Goal: Task Accomplishment & Management: Use online tool/utility

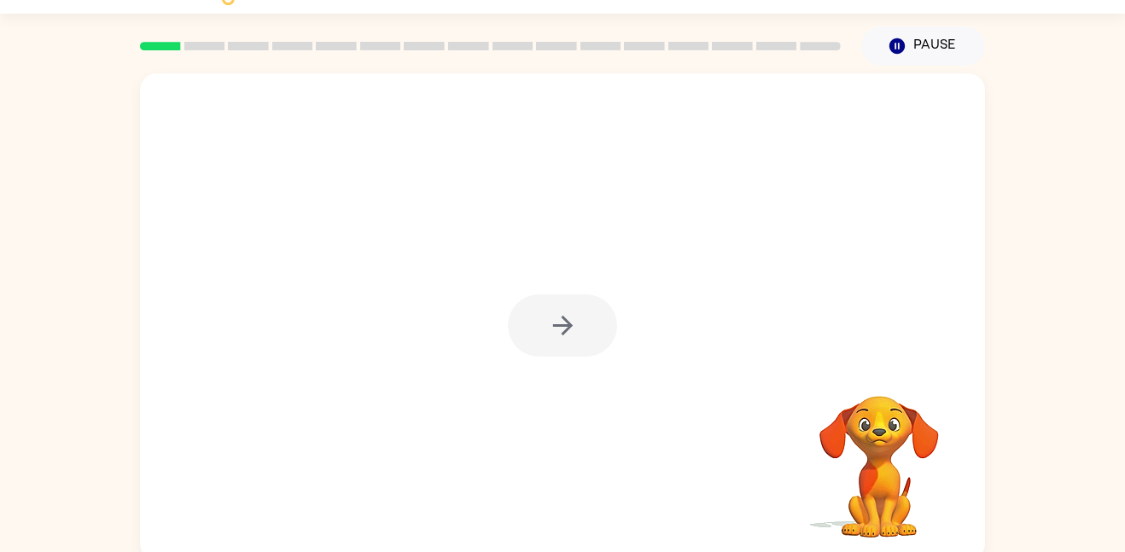
scroll to position [48, 0]
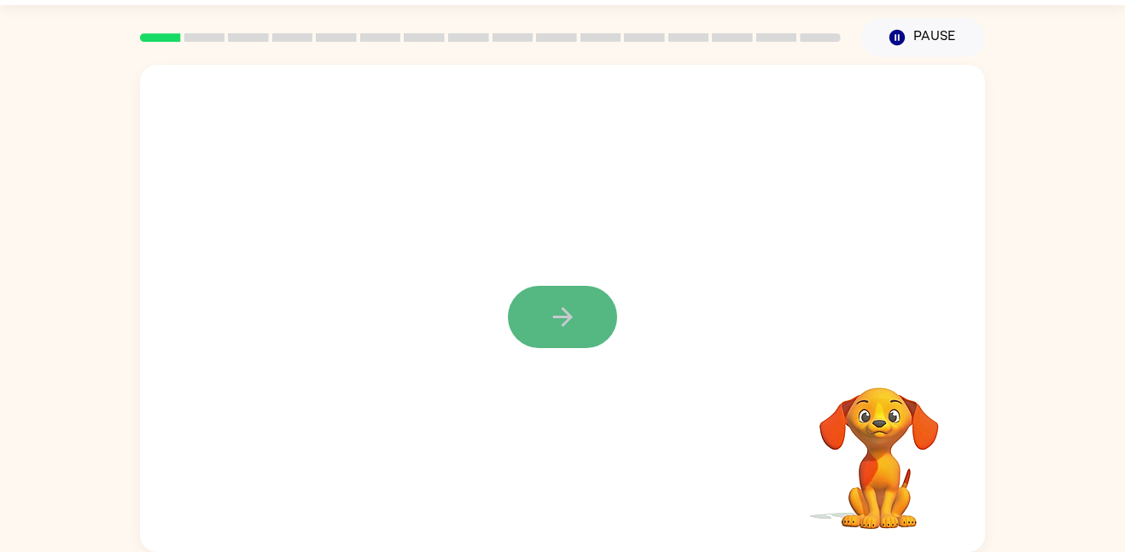
click at [591, 326] on button "button" at bounding box center [562, 317] width 109 height 62
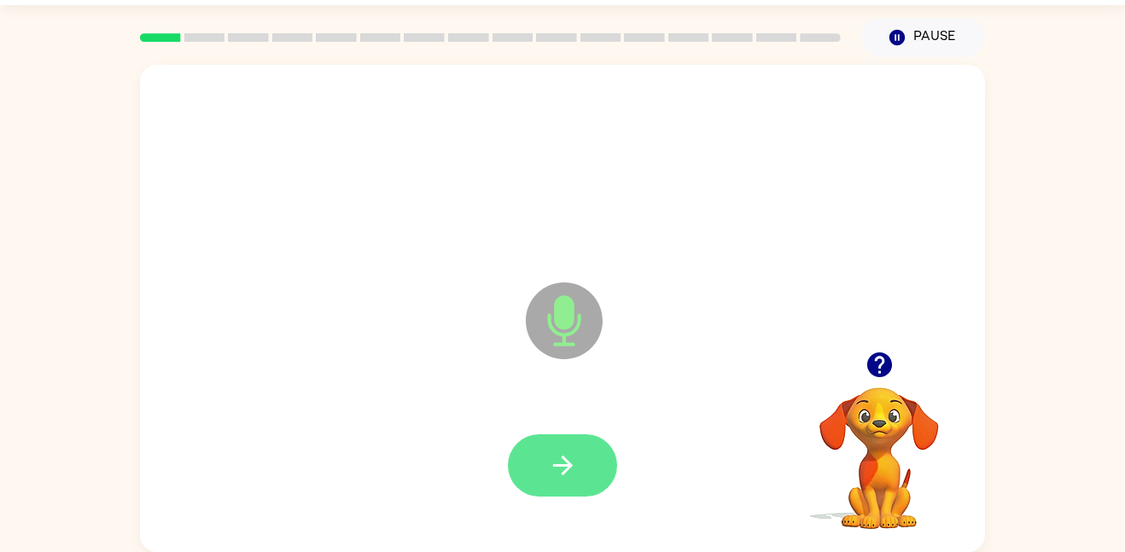
click at [569, 484] on button "button" at bounding box center [562, 465] width 109 height 62
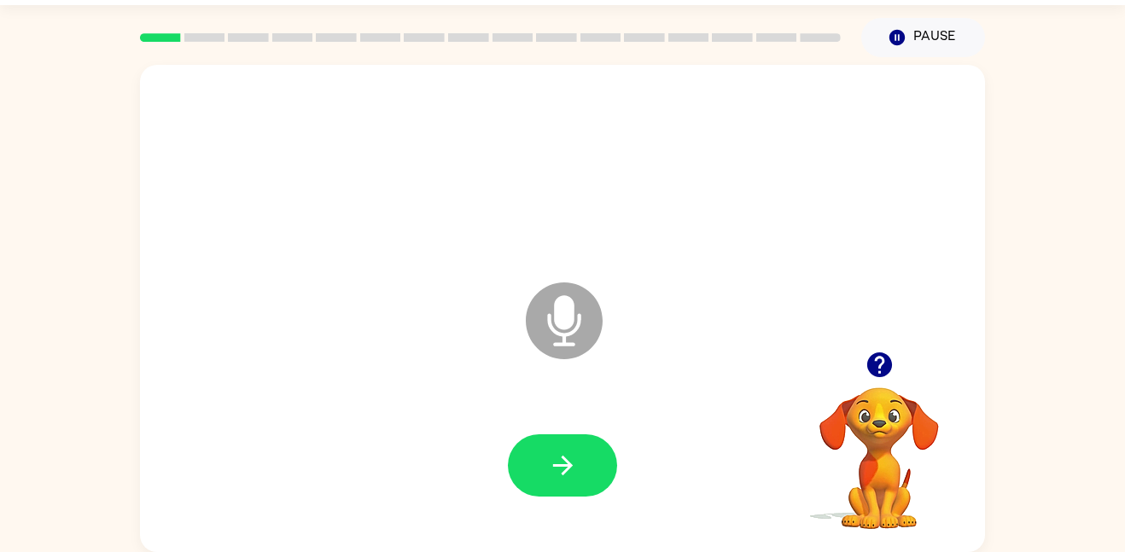
click at [882, 419] on video "Your browser must support playing .mp4 files to use Literably. Please try using…" at bounding box center [879, 446] width 171 height 171
click at [882, 357] on icon "button" at bounding box center [879, 365] width 30 height 30
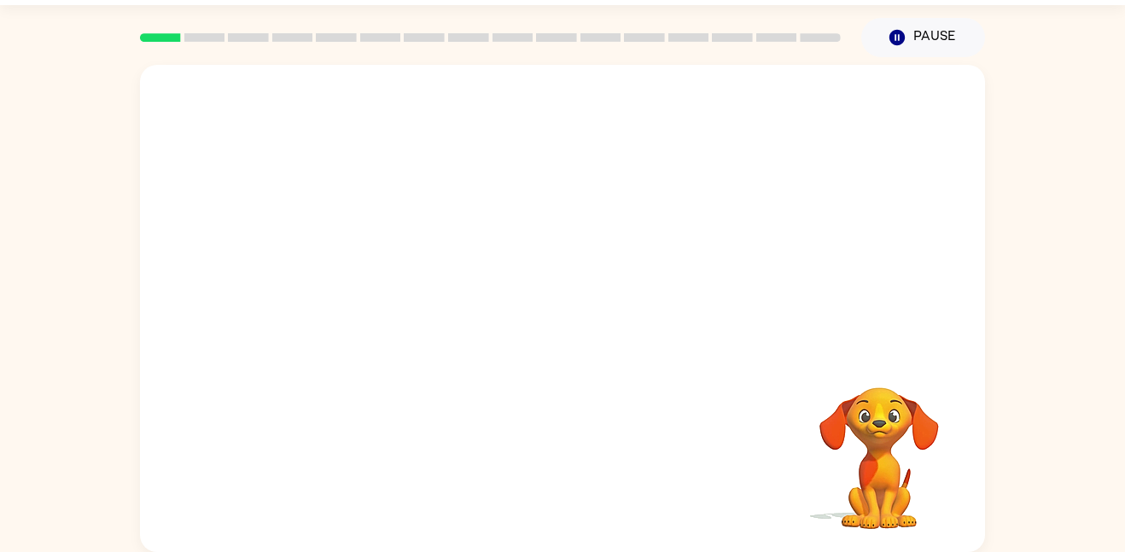
click at [649, 336] on div at bounding box center [562, 308] width 845 height 487
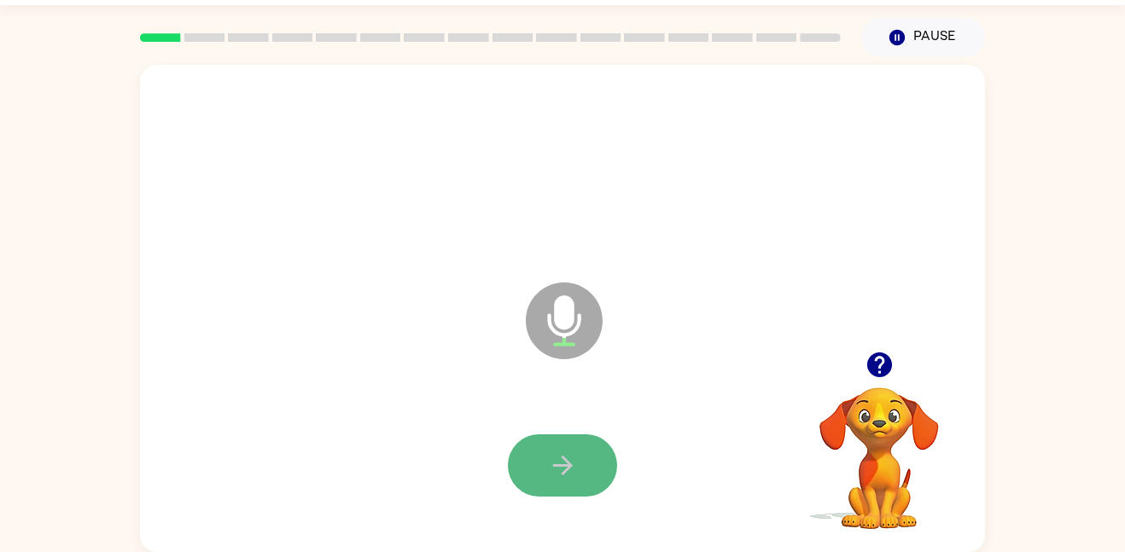
click at [558, 468] on icon "button" at bounding box center [563, 466] width 30 height 30
click at [585, 474] on button "button" at bounding box center [562, 465] width 109 height 62
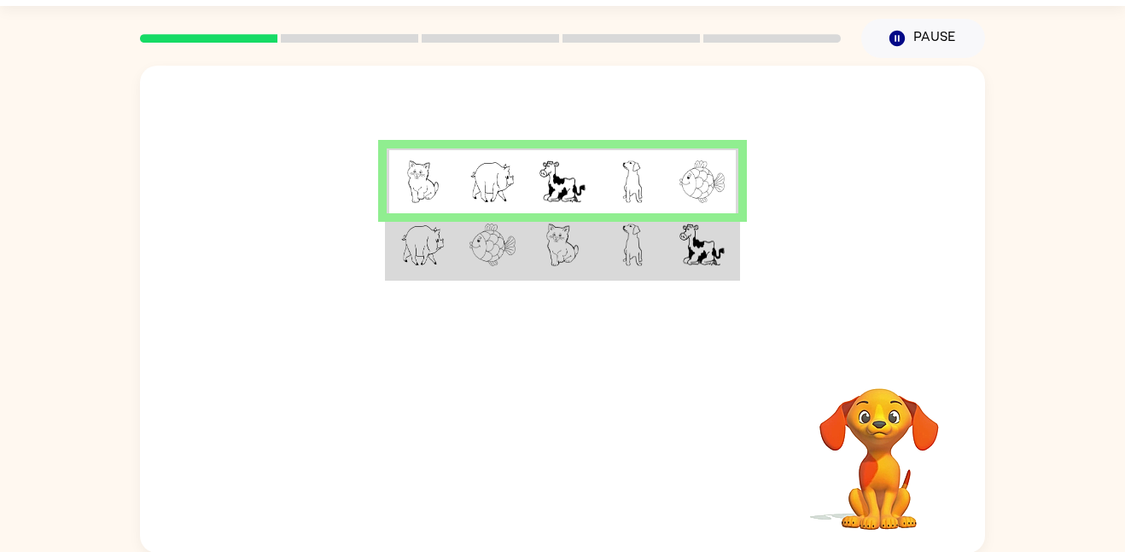
scroll to position [48, 0]
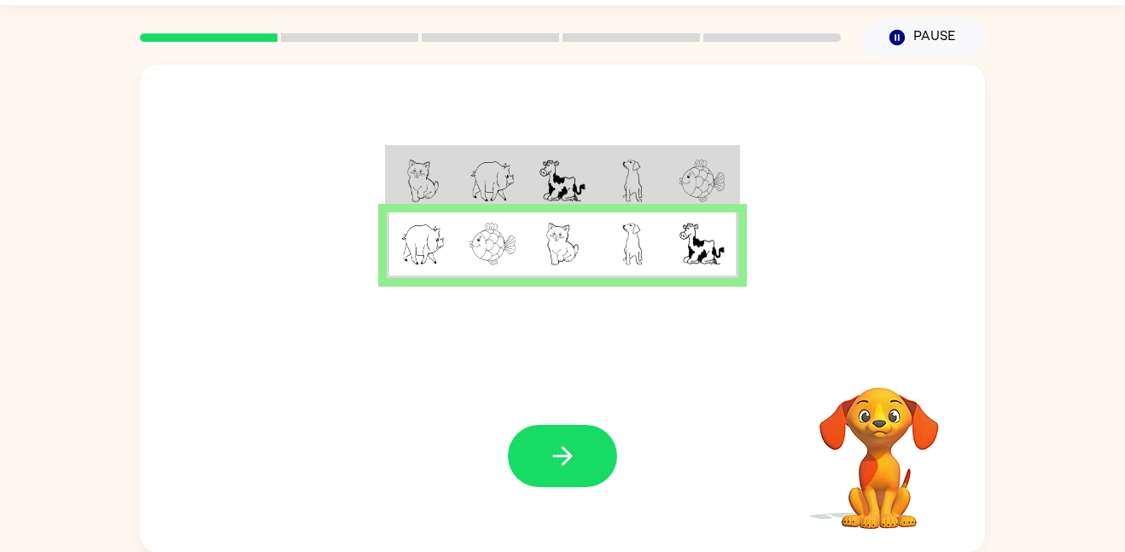
click at [628, 441] on div "Your browser must support playing .mp4 files to use Literably. Please try using…" at bounding box center [562, 456] width 845 height 192
click at [563, 442] on icon "button" at bounding box center [563, 456] width 30 height 30
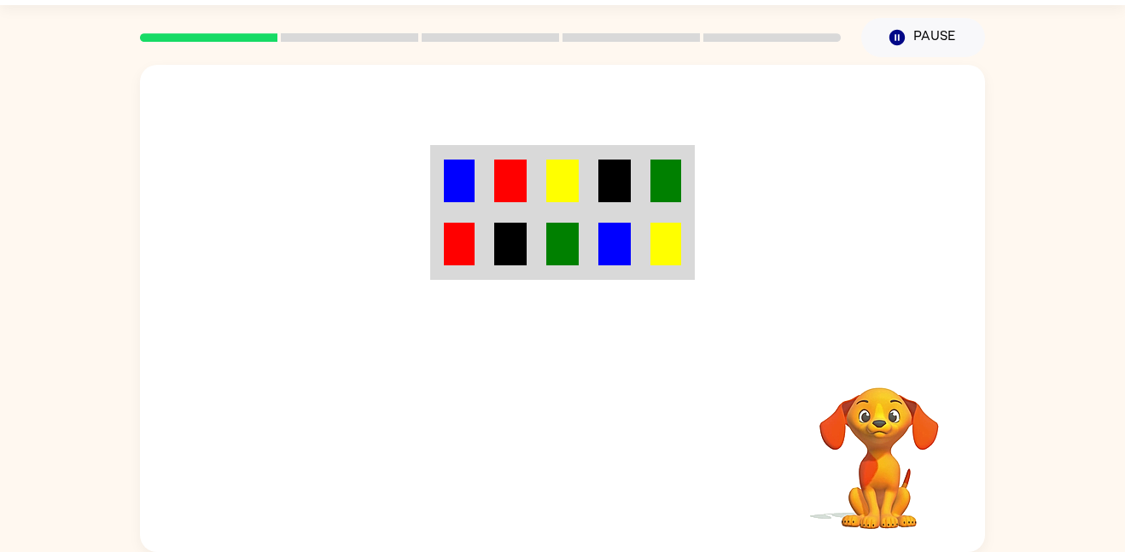
click at [620, 376] on div at bounding box center [688, 456] width 252 height 192
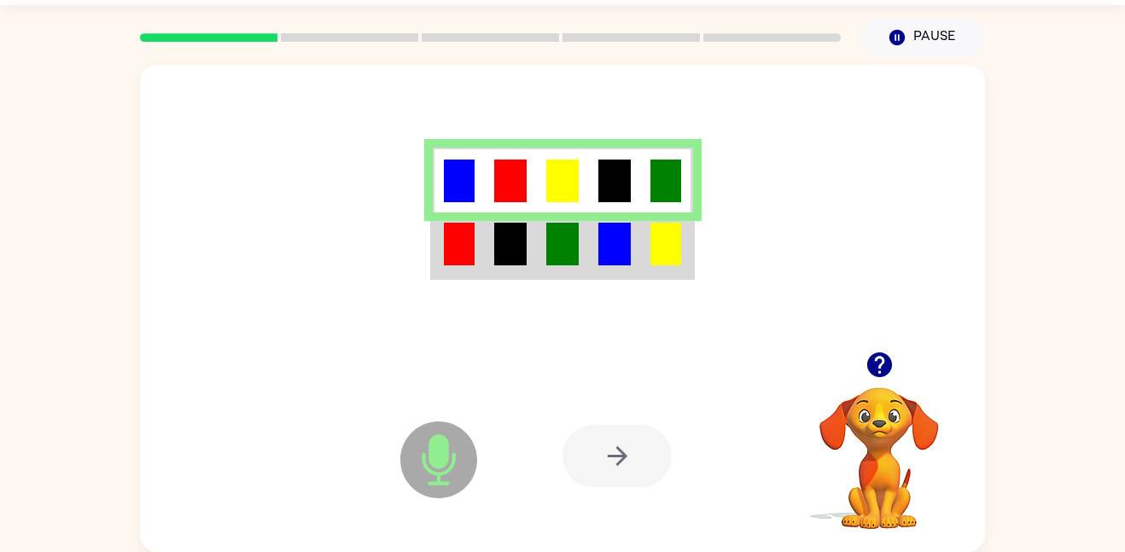
click at [890, 383] on button "button" at bounding box center [880, 365] width 44 height 44
click at [612, 450] on div at bounding box center [616, 456] width 109 height 62
click at [617, 458] on div at bounding box center [616, 456] width 109 height 62
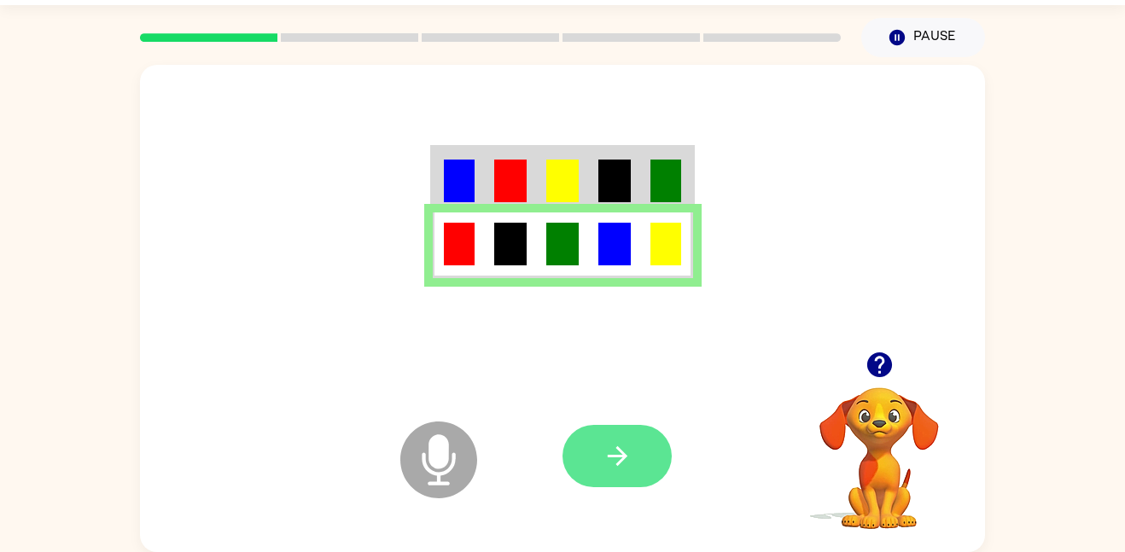
click at [637, 476] on button "button" at bounding box center [616, 456] width 109 height 62
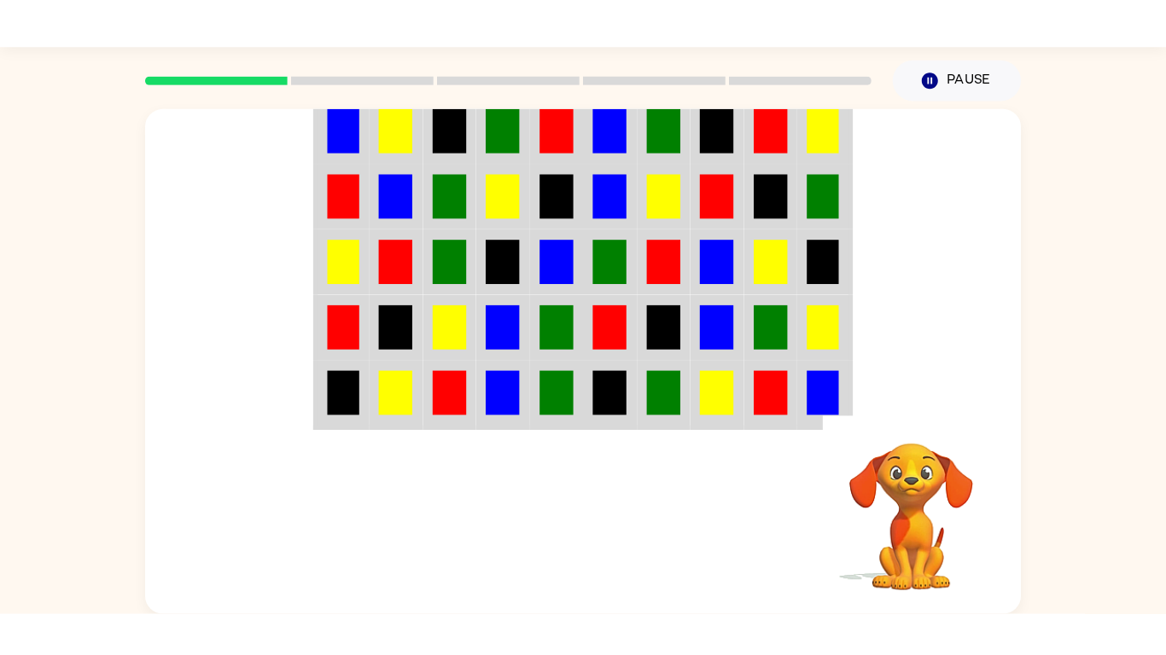
scroll to position [0, 0]
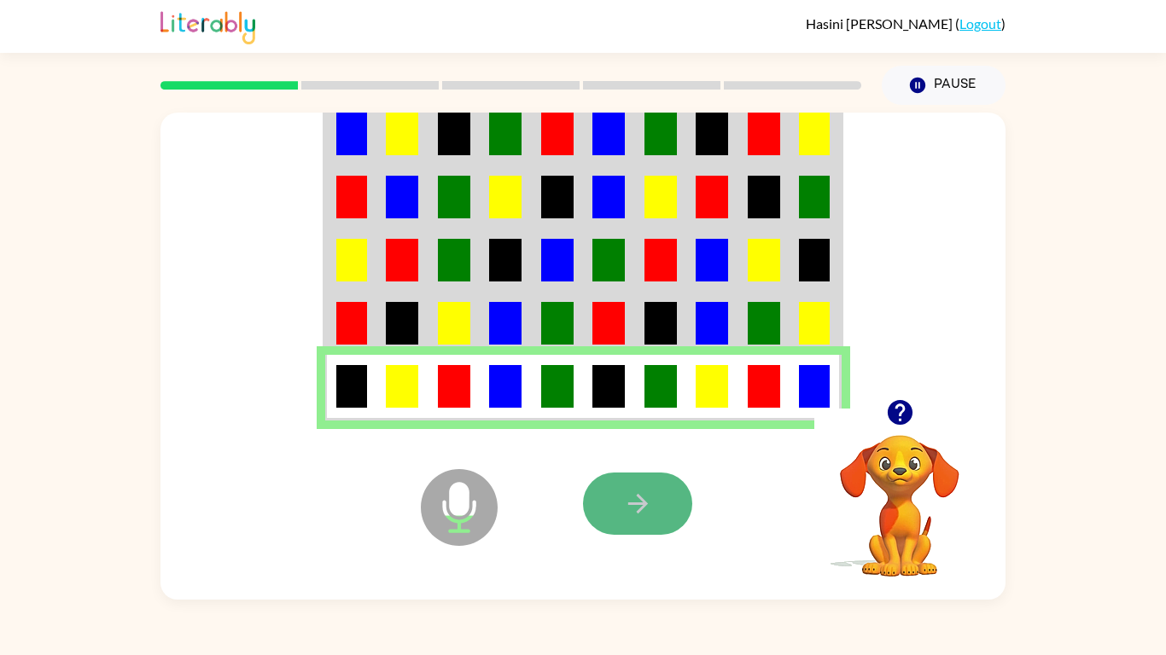
click at [649, 506] on icon "button" at bounding box center [638, 504] width 30 height 30
